Goal: Book appointment/travel/reservation

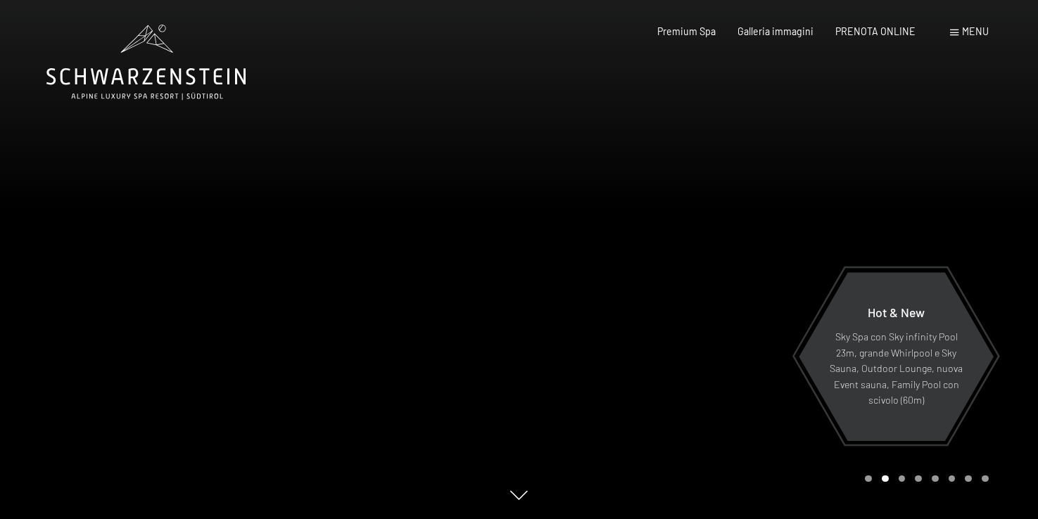
click at [955, 31] on span at bounding box center [954, 33] width 8 height 6
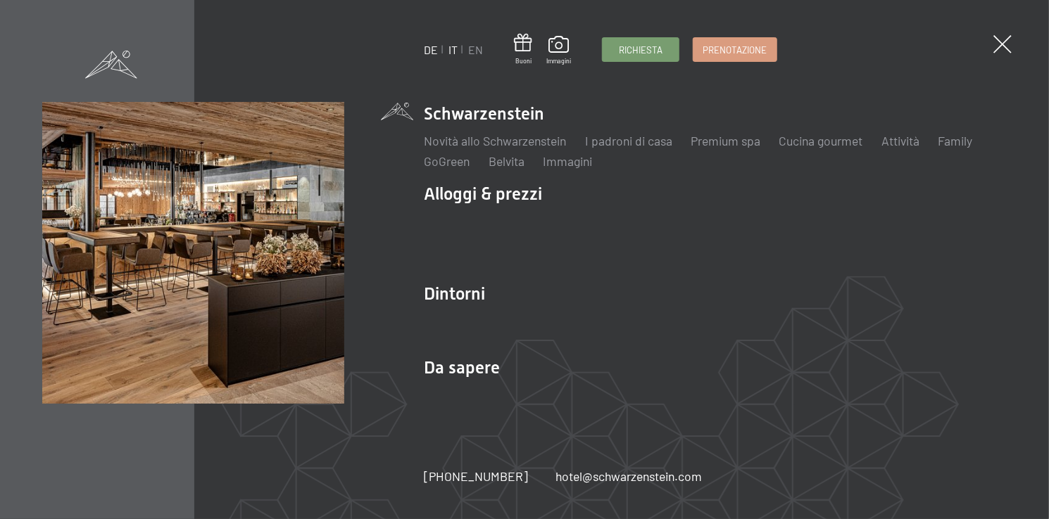
click at [431, 48] on link "DE" at bounding box center [431, 49] width 14 height 13
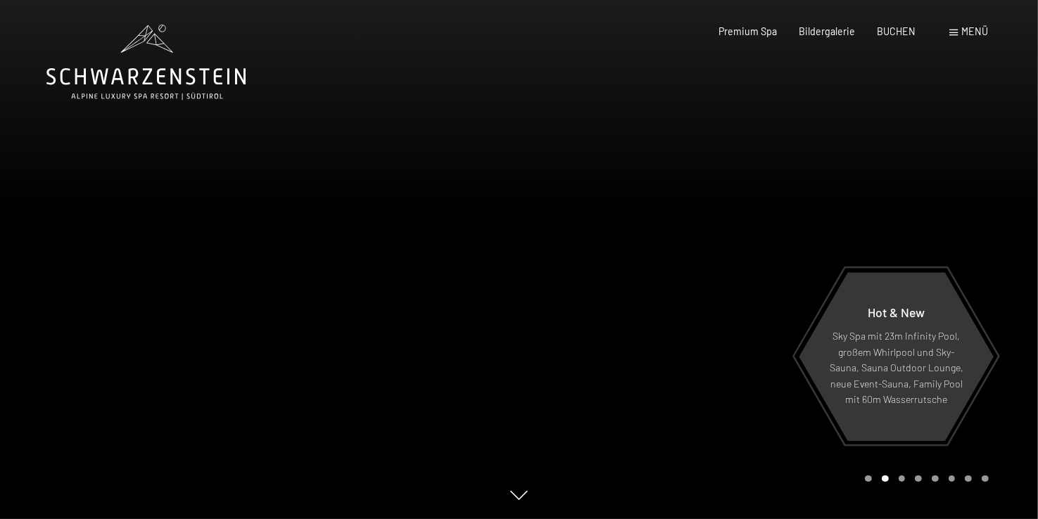
click at [955, 32] on span at bounding box center [954, 33] width 8 height 6
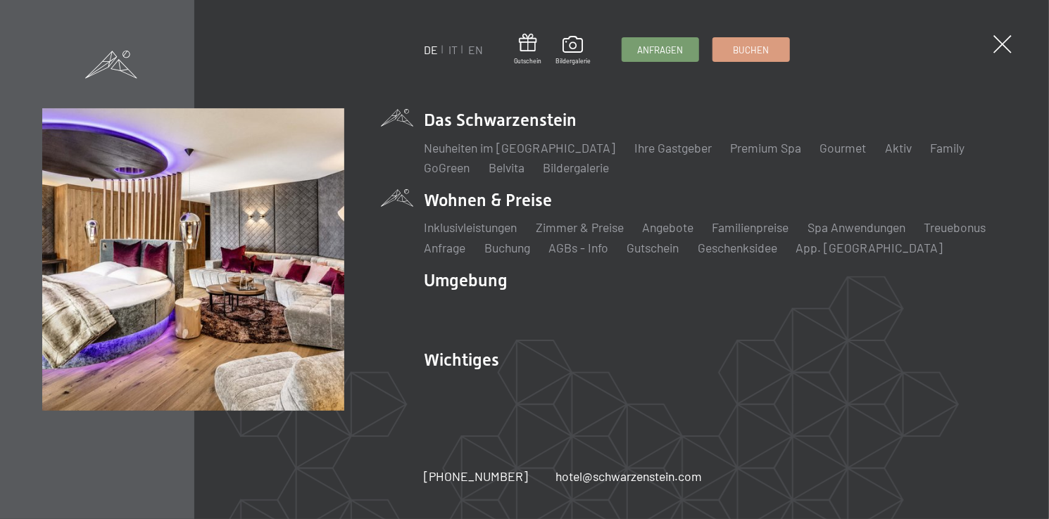
click at [507, 201] on li "Wohnen & Preise Inklusivleistungen Zimmer & Preise Liste Angebote Liste Familie…" at bounding box center [715, 223] width 583 height 68
click at [588, 227] on link "Zimmer & Preise" at bounding box center [580, 227] width 88 height 15
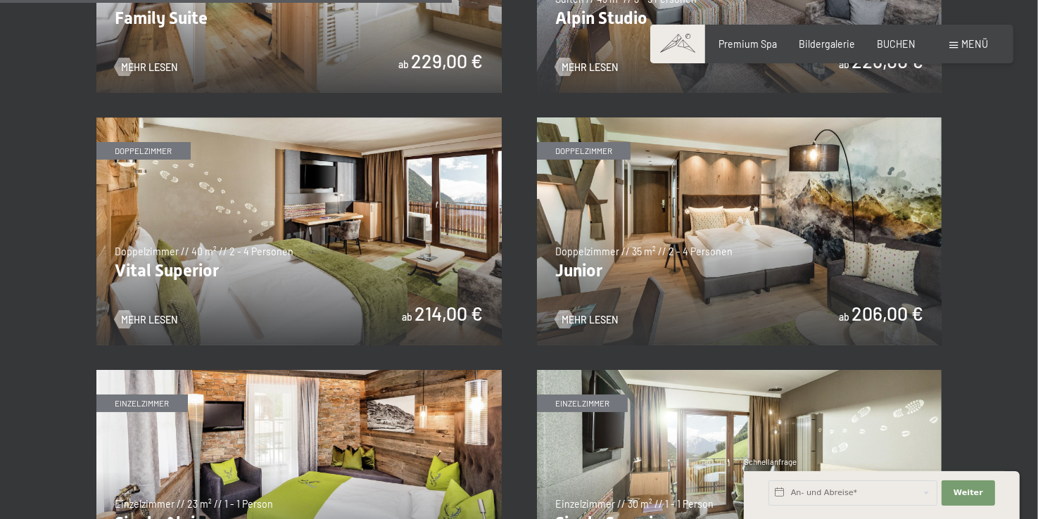
scroll to position [1722, 0]
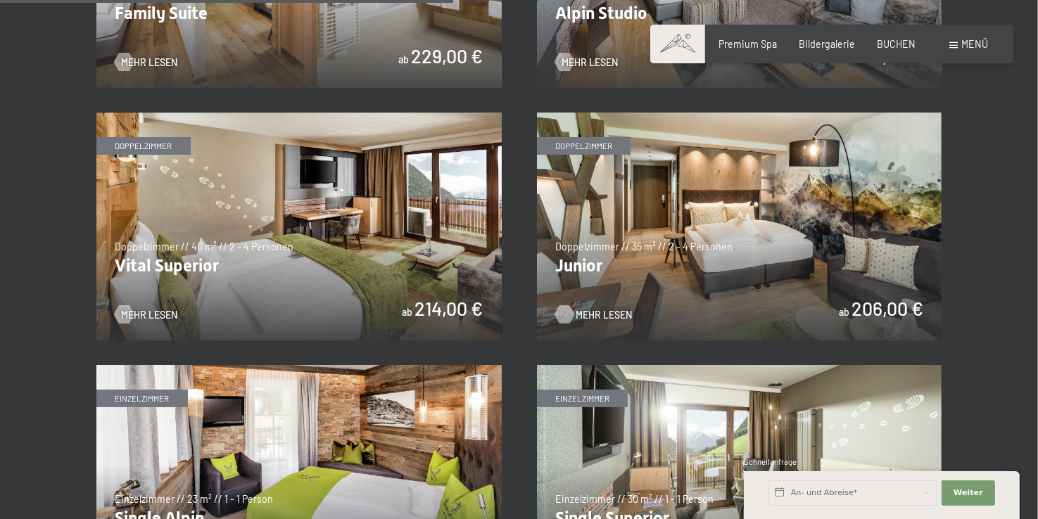
click at [595, 314] on span "Mehr Lesen" at bounding box center [604, 315] width 56 height 14
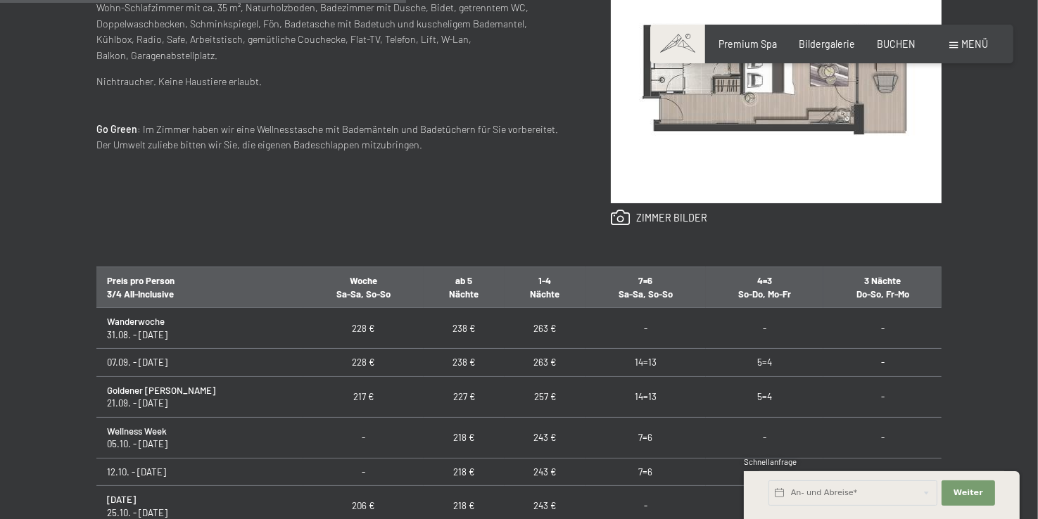
scroll to position [679, 0]
